Goal: Task Accomplishment & Management: Use online tool/utility

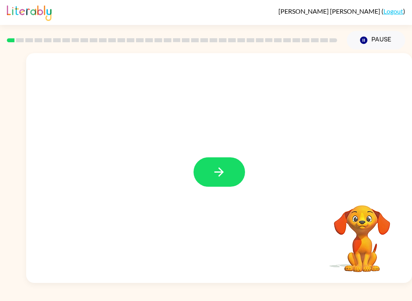
click at [222, 171] on icon "button" at bounding box center [218, 171] width 9 height 9
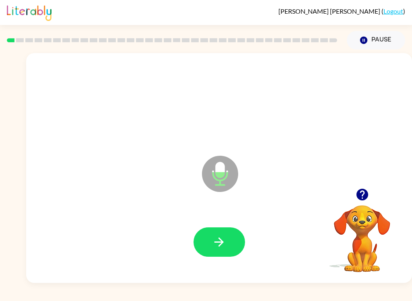
click at [224, 240] on icon "button" at bounding box center [219, 242] width 14 height 14
click at [220, 244] on icon "button" at bounding box center [219, 242] width 14 height 14
click at [224, 240] on icon "button" at bounding box center [219, 242] width 14 height 14
click at [224, 244] on icon "button" at bounding box center [219, 242] width 14 height 14
click at [227, 245] on button "button" at bounding box center [218, 241] width 51 height 29
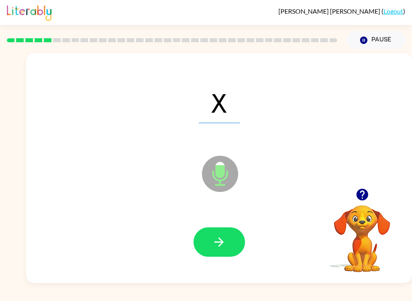
click at [212, 238] on icon "button" at bounding box center [219, 242] width 14 height 14
click at [212, 256] on button "button" at bounding box center [218, 241] width 51 height 29
click at [226, 241] on icon "button" at bounding box center [219, 242] width 14 height 14
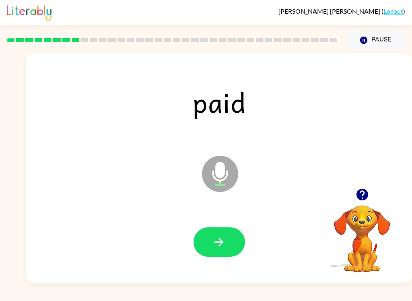
click at [237, 235] on button "button" at bounding box center [218, 241] width 51 height 29
click at [205, 236] on button "button" at bounding box center [218, 241] width 51 height 29
click at [231, 245] on button "button" at bounding box center [218, 241] width 51 height 29
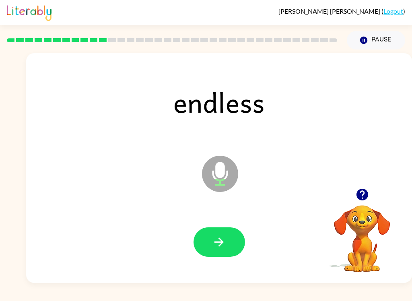
click at [224, 242] on icon "button" at bounding box center [219, 242] width 14 height 14
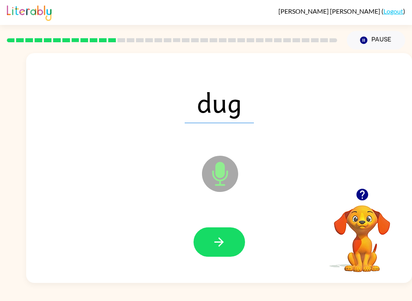
click at [224, 239] on icon "button" at bounding box center [219, 242] width 14 height 14
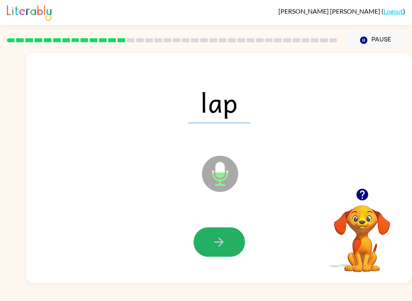
click at [218, 241] on icon "button" at bounding box center [219, 242] width 14 height 14
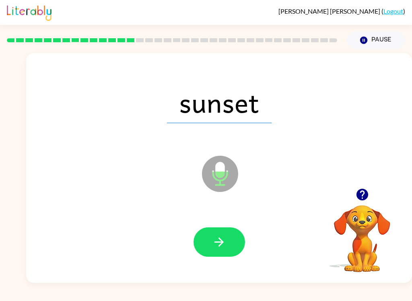
click at [224, 241] on icon "button" at bounding box center [219, 242] width 14 height 14
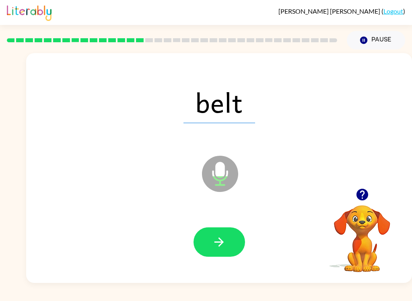
click at [207, 251] on button "button" at bounding box center [218, 241] width 51 height 29
click at [226, 241] on icon "button" at bounding box center [219, 242] width 14 height 14
click at [220, 247] on icon "button" at bounding box center [219, 242] width 14 height 14
click at [223, 241] on icon "button" at bounding box center [219, 242] width 14 height 14
click at [225, 234] on button "button" at bounding box center [218, 241] width 51 height 29
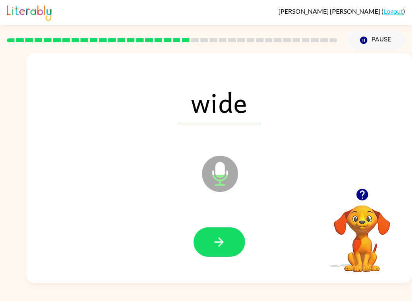
click at [16, 173] on div "wide Microphone The Microphone is here when it is your turn to talk Your browse…" at bounding box center [206, 165] width 412 height 233
click at [217, 239] on icon "button" at bounding box center [219, 242] width 14 height 14
click at [211, 241] on button "button" at bounding box center [218, 241] width 51 height 29
click at [224, 249] on icon "button" at bounding box center [219, 242] width 14 height 14
click at [221, 240] on icon "button" at bounding box center [218, 241] width 9 height 9
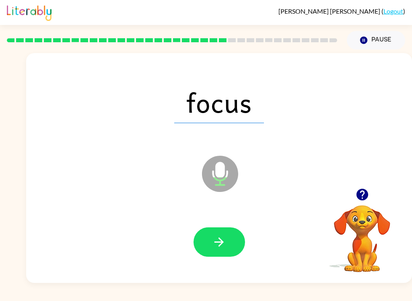
click at [222, 257] on button "button" at bounding box center [218, 241] width 51 height 29
click at [226, 231] on button "button" at bounding box center [218, 241] width 51 height 29
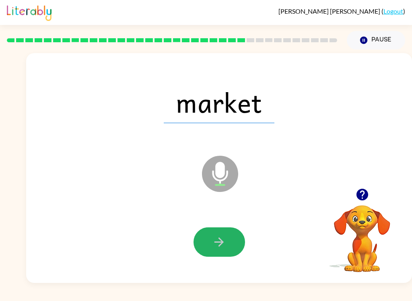
click at [226, 251] on button "button" at bounding box center [218, 241] width 51 height 29
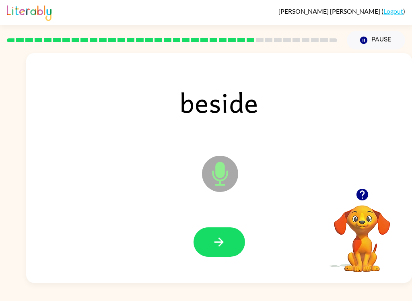
click at [210, 232] on button "button" at bounding box center [218, 241] width 51 height 29
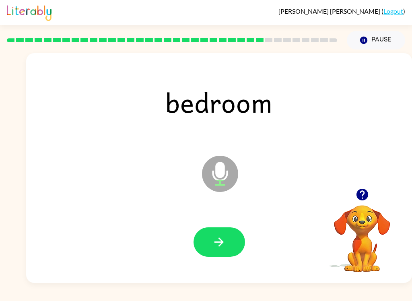
click at [226, 247] on button "button" at bounding box center [218, 241] width 51 height 29
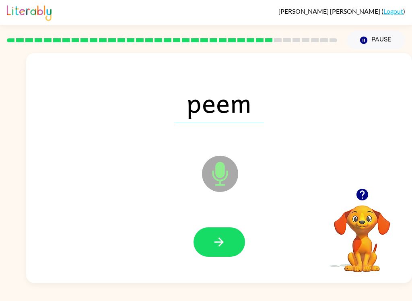
click at [225, 240] on icon "button" at bounding box center [219, 242] width 14 height 14
click at [200, 256] on div at bounding box center [218, 241] width 51 height 29
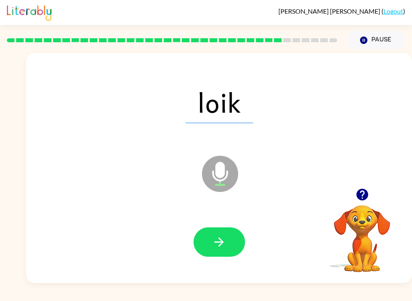
click at [227, 247] on button "button" at bounding box center [218, 241] width 51 height 29
click at [221, 249] on icon "button" at bounding box center [219, 242] width 14 height 14
click at [218, 248] on icon "button" at bounding box center [219, 242] width 14 height 14
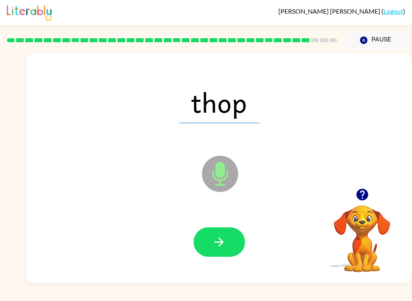
click at [224, 253] on button "button" at bounding box center [218, 241] width 51 height 29
click at [229, 244] on button "button" at bounding box center [218, 241] width 51 height 29
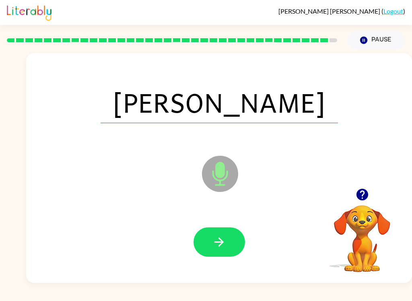
click at [223, 244] on icon "button" at bounding box center [219, 242] width 14 height 14
